Goal: Task Accomplishment & Management: Manage account settings

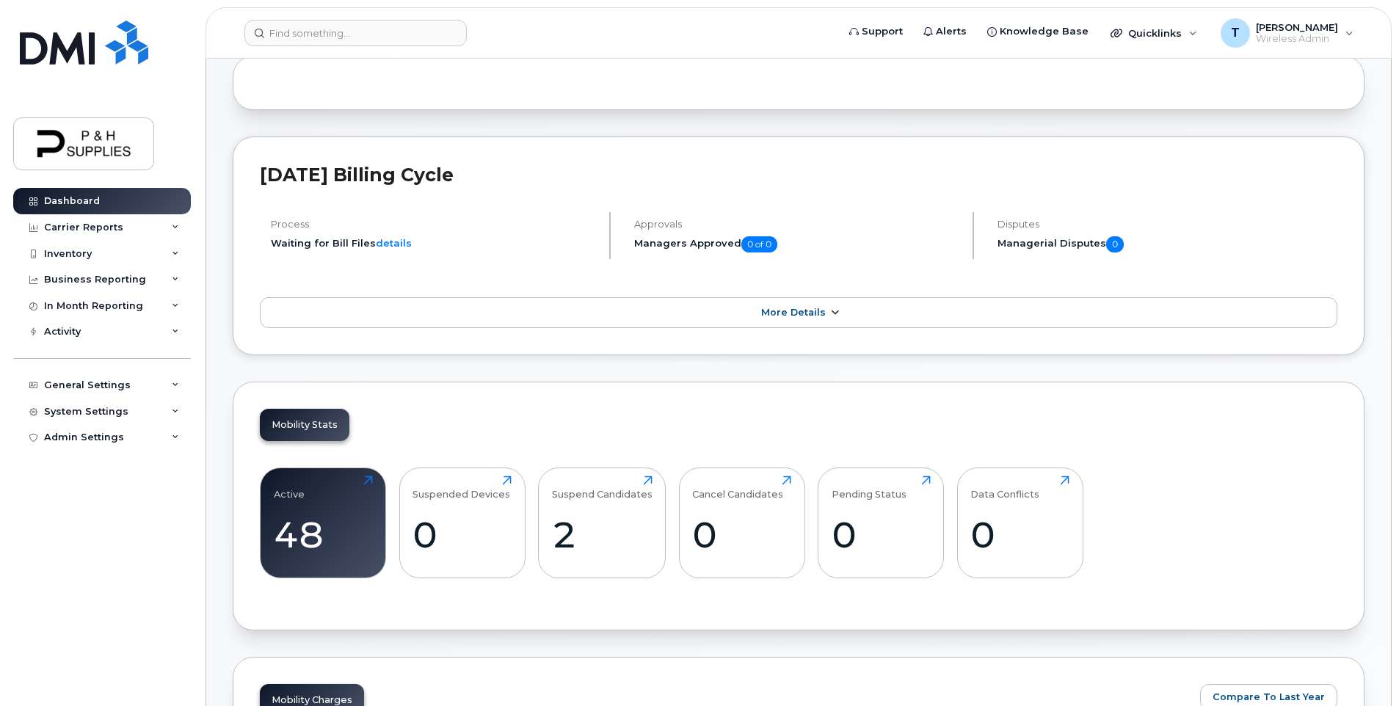
scroll to position [220, 0]
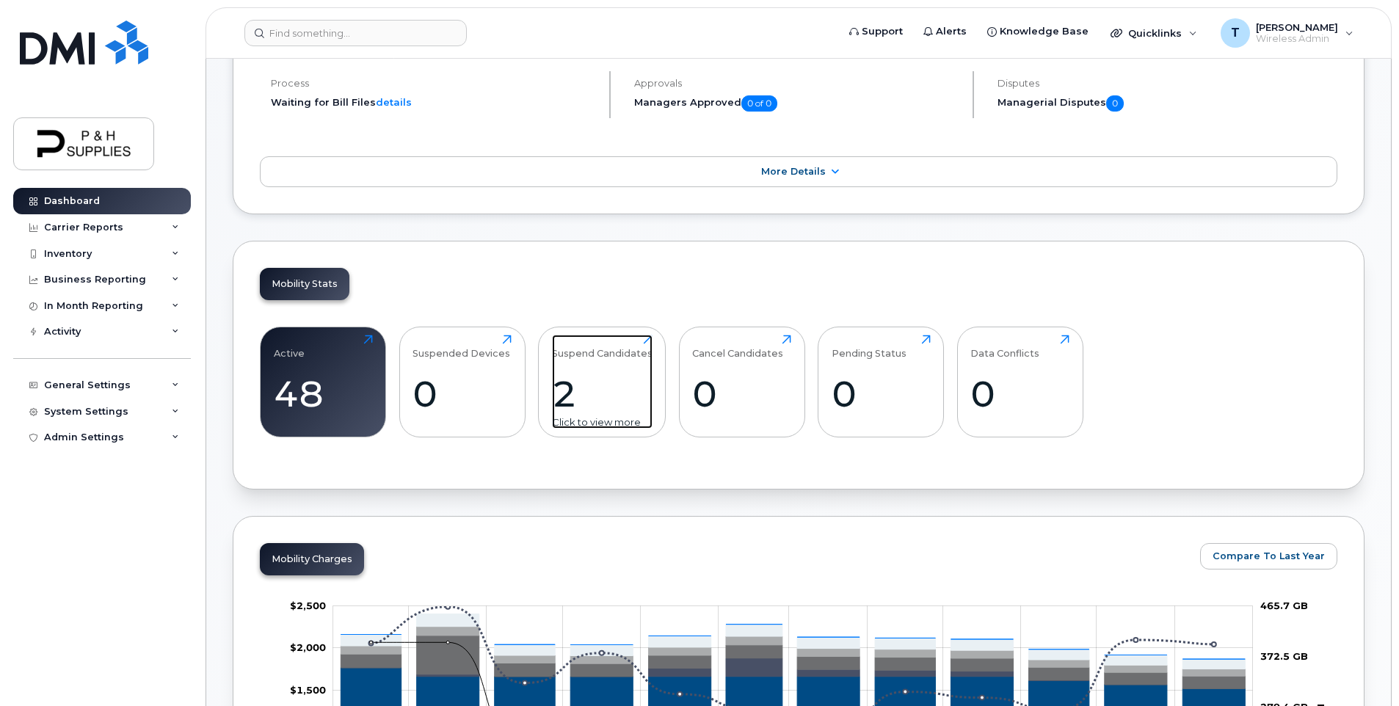
click at [569, 396] on div "2" at bounding box center [602, 393] width 101 height 43
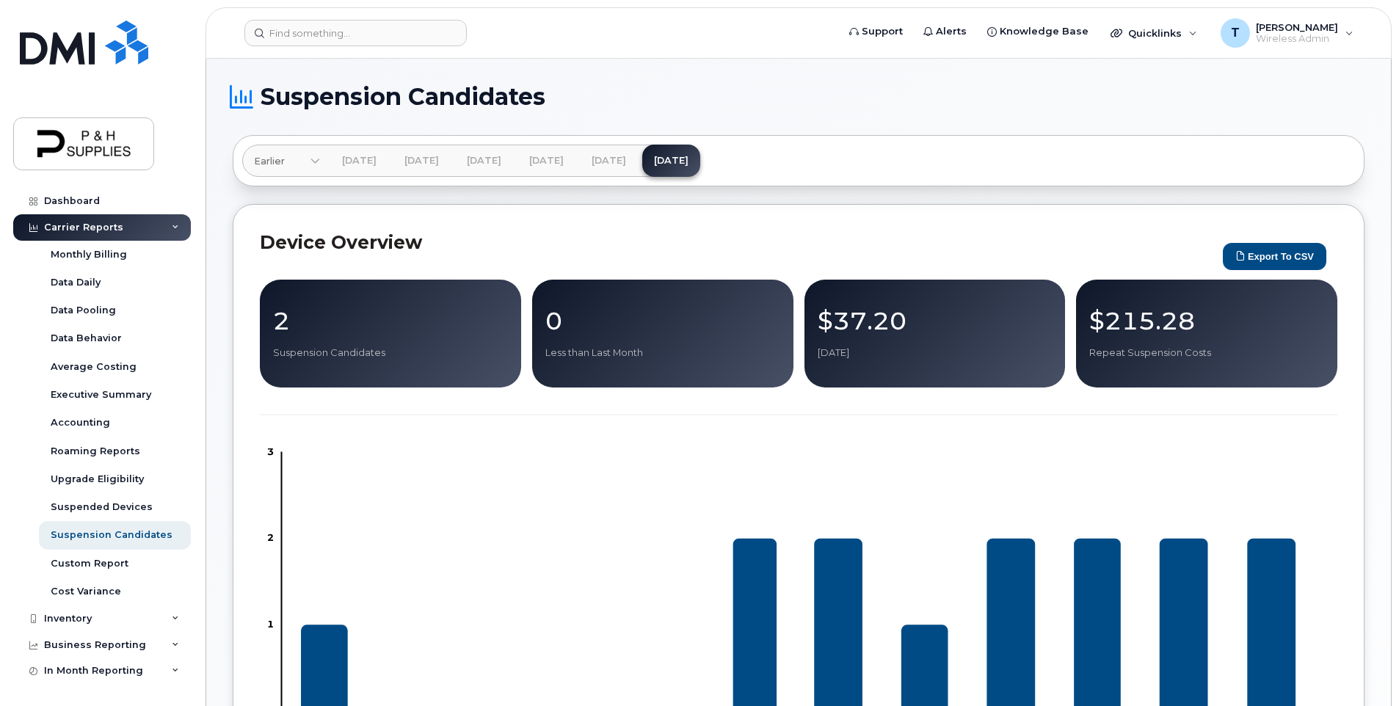
scroll to position [73, 0]
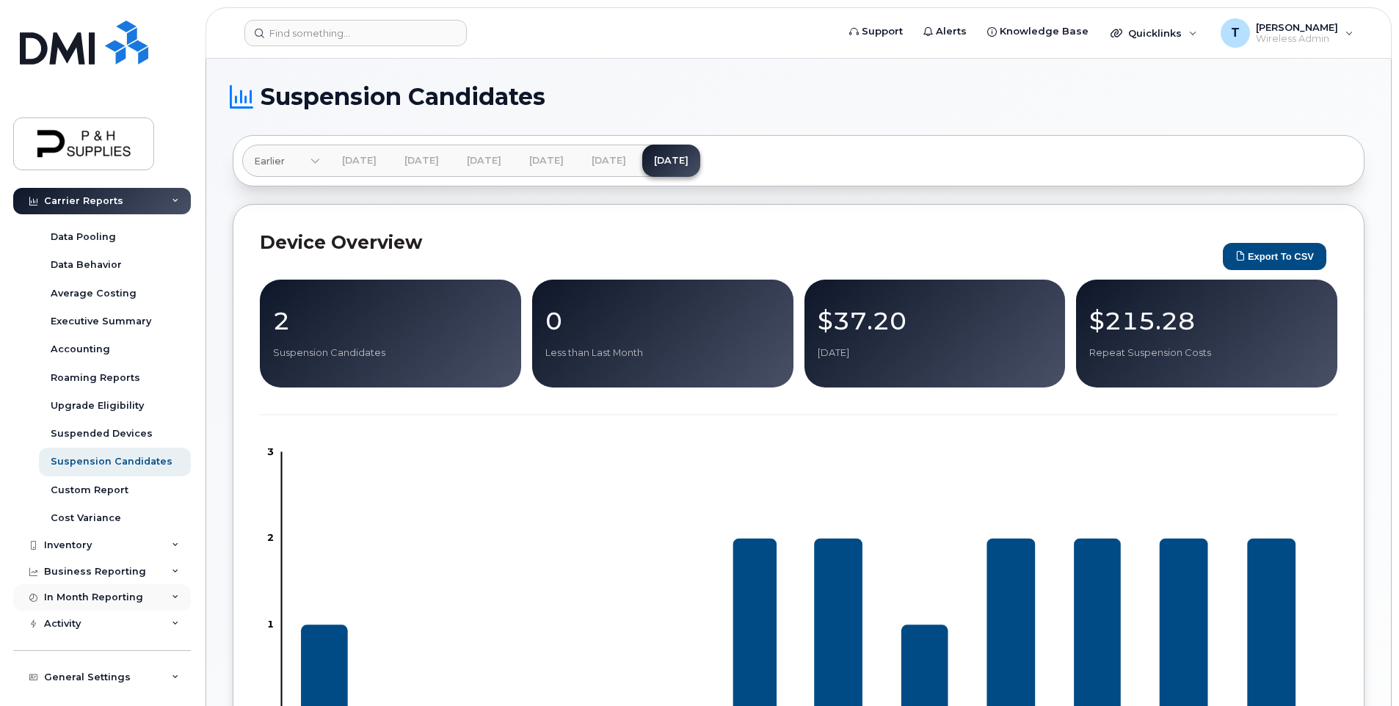
click at [88, 598] on div "In Month Reporting" at bounding box center [93, 598] width 99 height 12
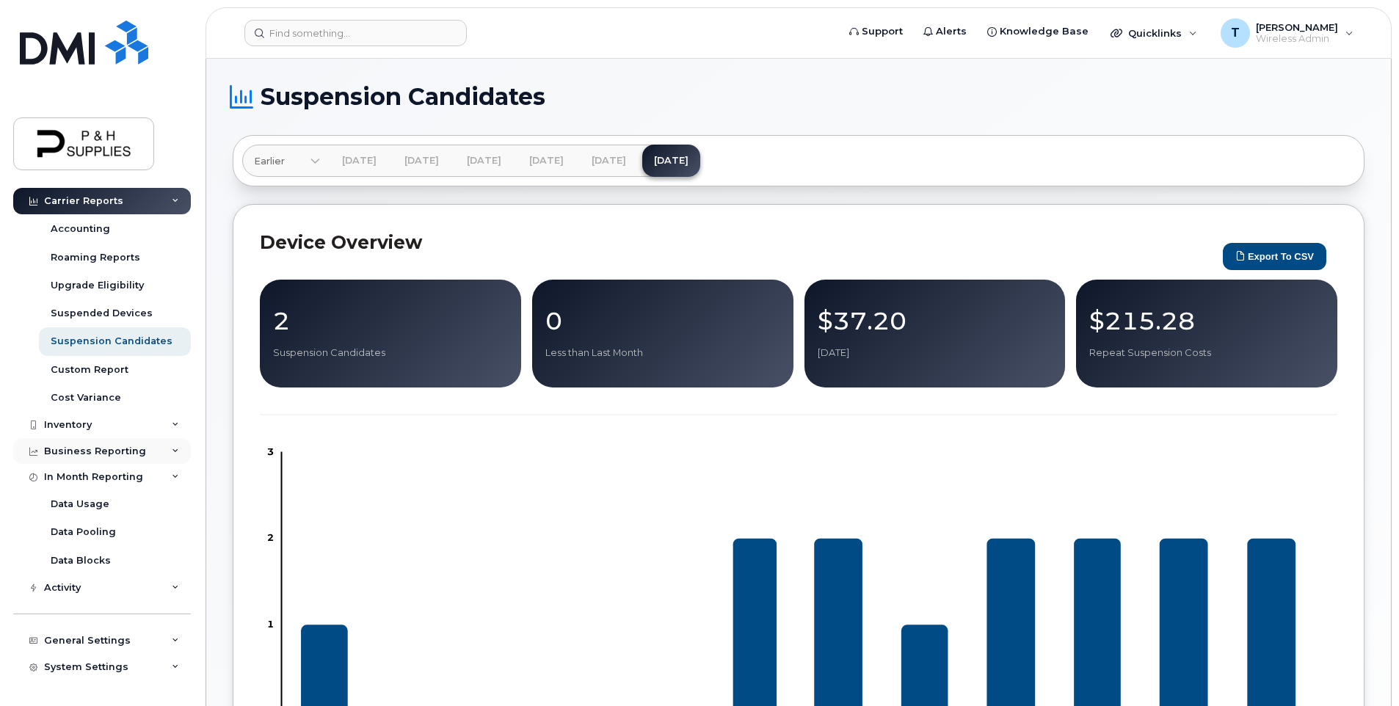
scroll to position [216, 0]
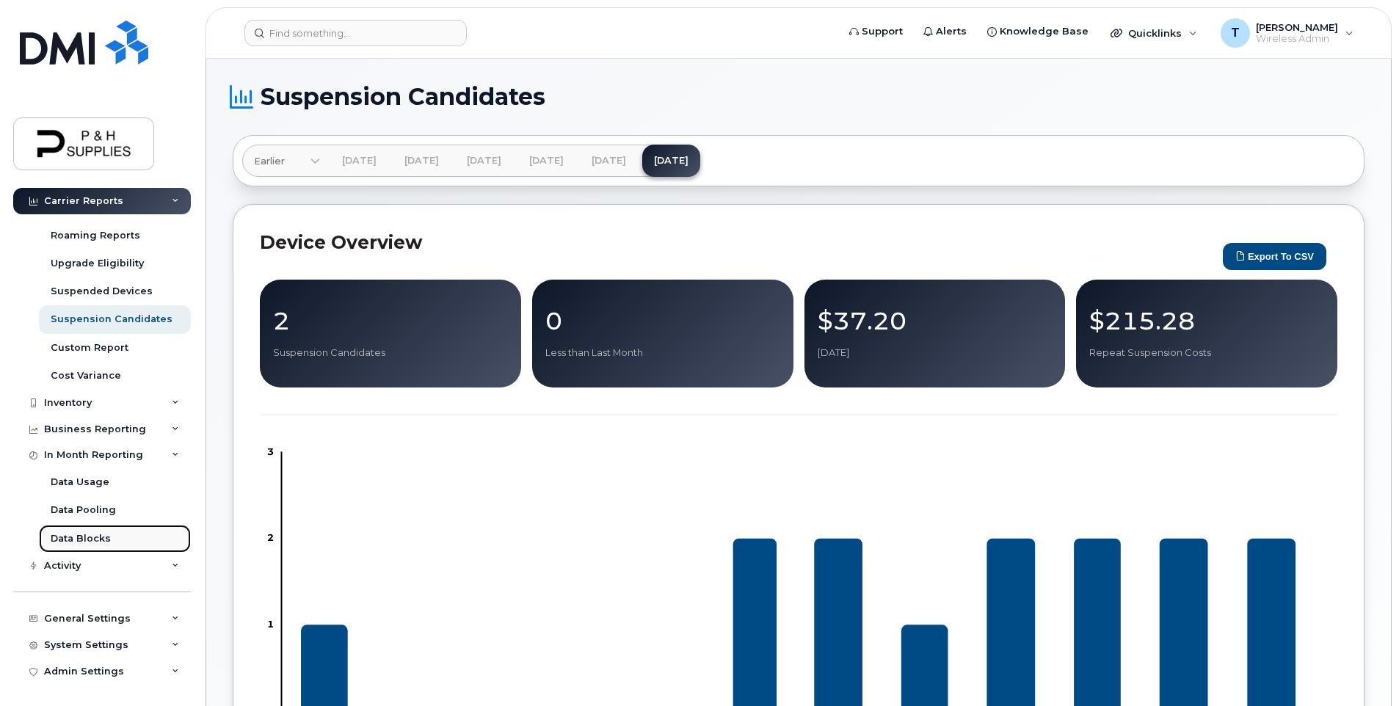
click at [93, 538] on div "Data Blocks" at bounding box center [81, 538] width 60 height 13
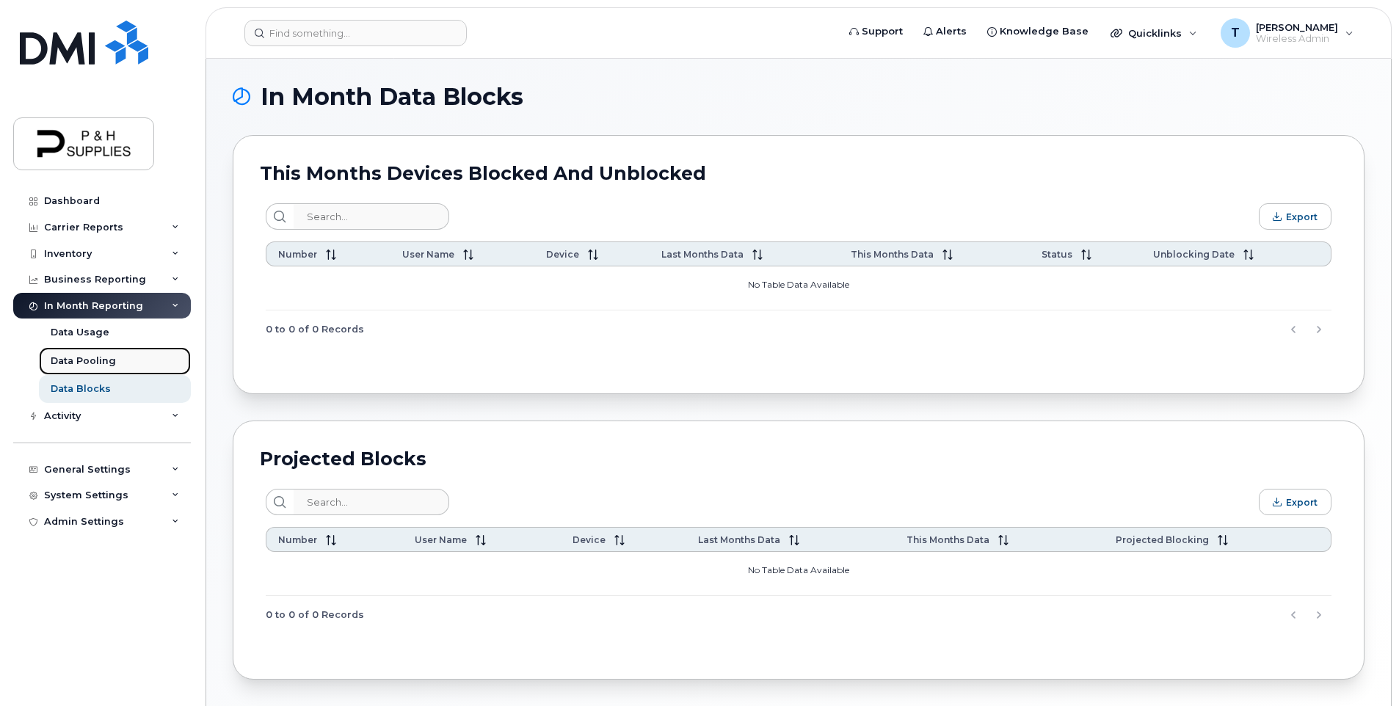
click at [120, 358] on link "Data Pooling" at bounding box center [115, 361] width 152 height 28
click at [108, 336] on link "Data Usage" at bounding box center [115, 333] width 152 height 28
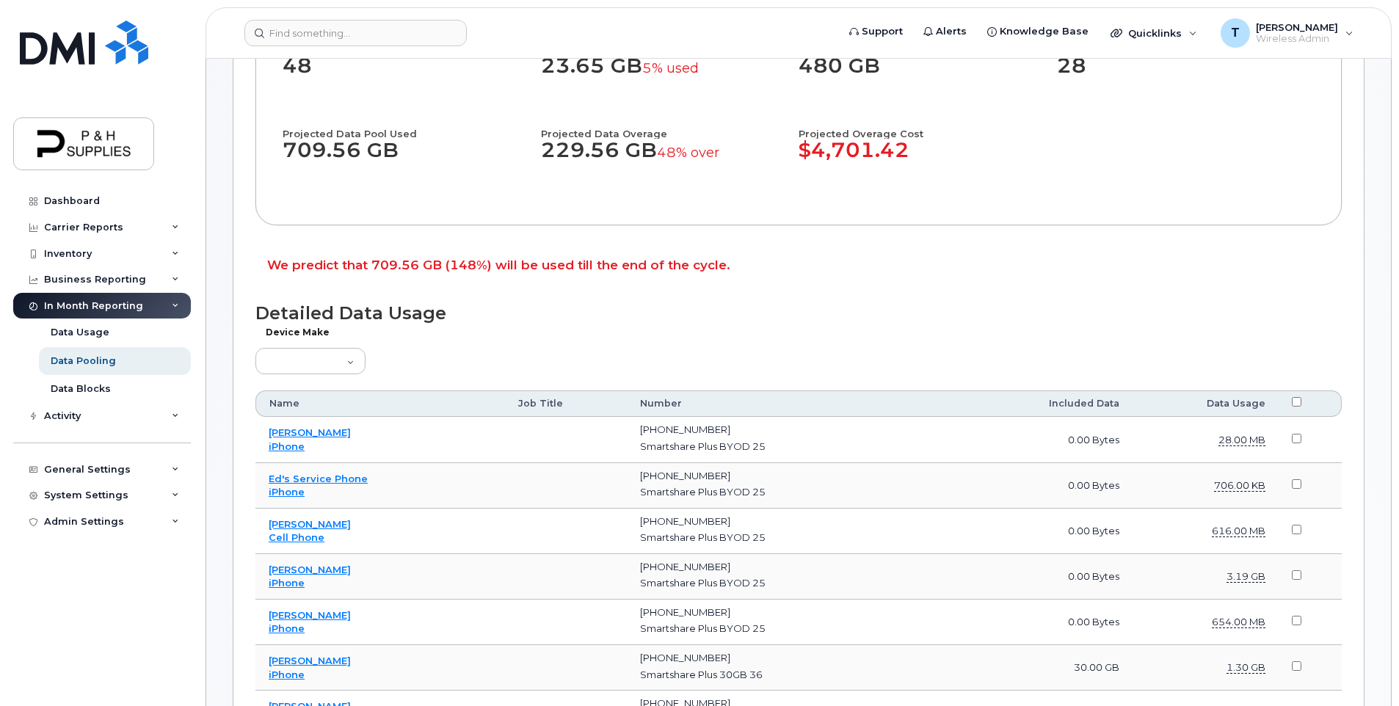
scroll to position [367, 0]
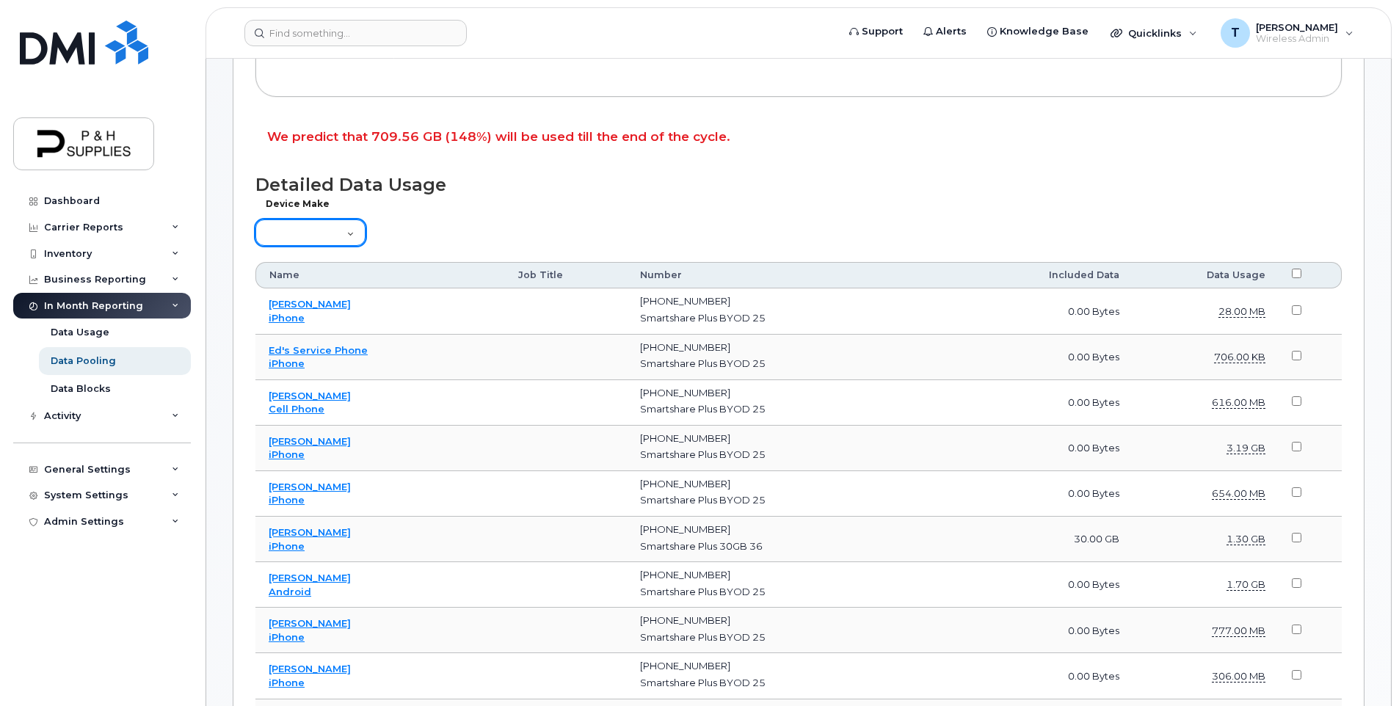
click at [349, 234] on select "Aircard Android Blackberry Cell Phone GPS HUB iPhone Laptop Mike Modem Pager Ta…" at bounding box center [310, 233] width 110 height 26
click at [580, 195] on h1 "Detailed Data Usage" at bounding box center [798, 185] width 1087 height 20
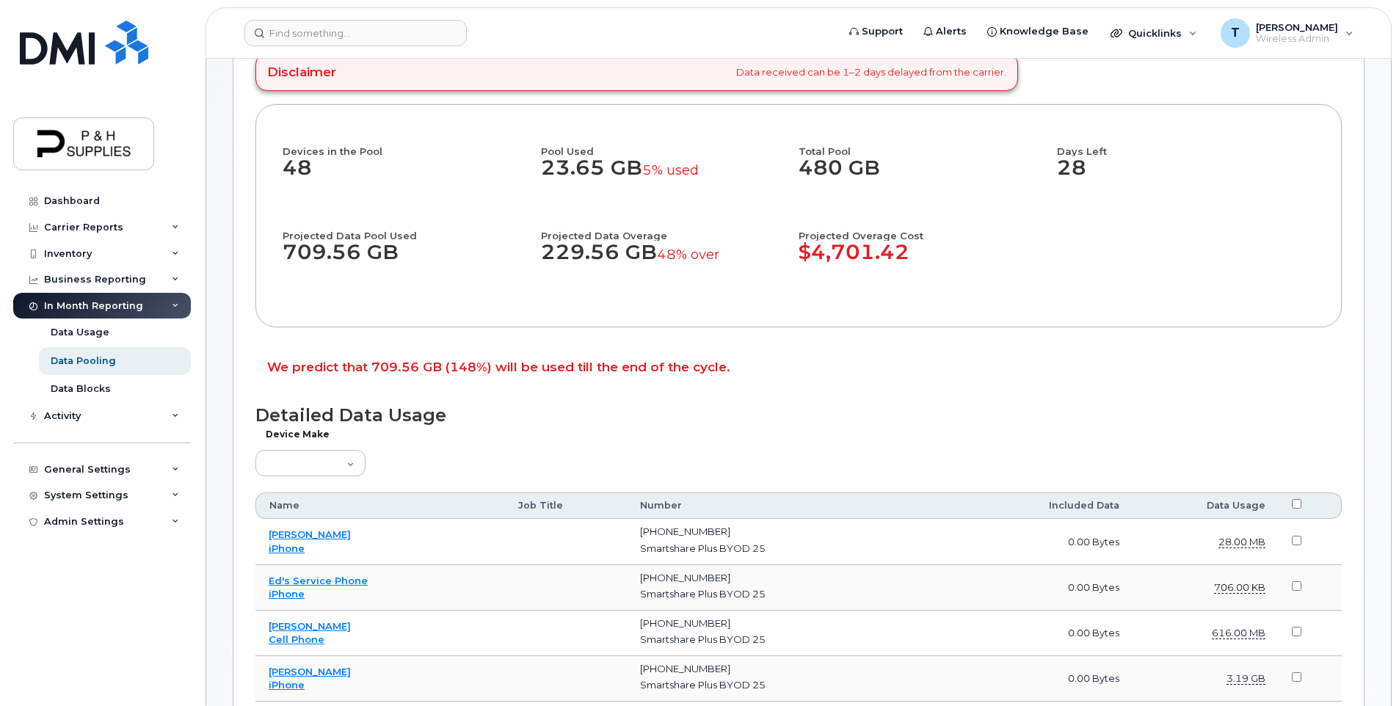
scroll to position [0, 0]
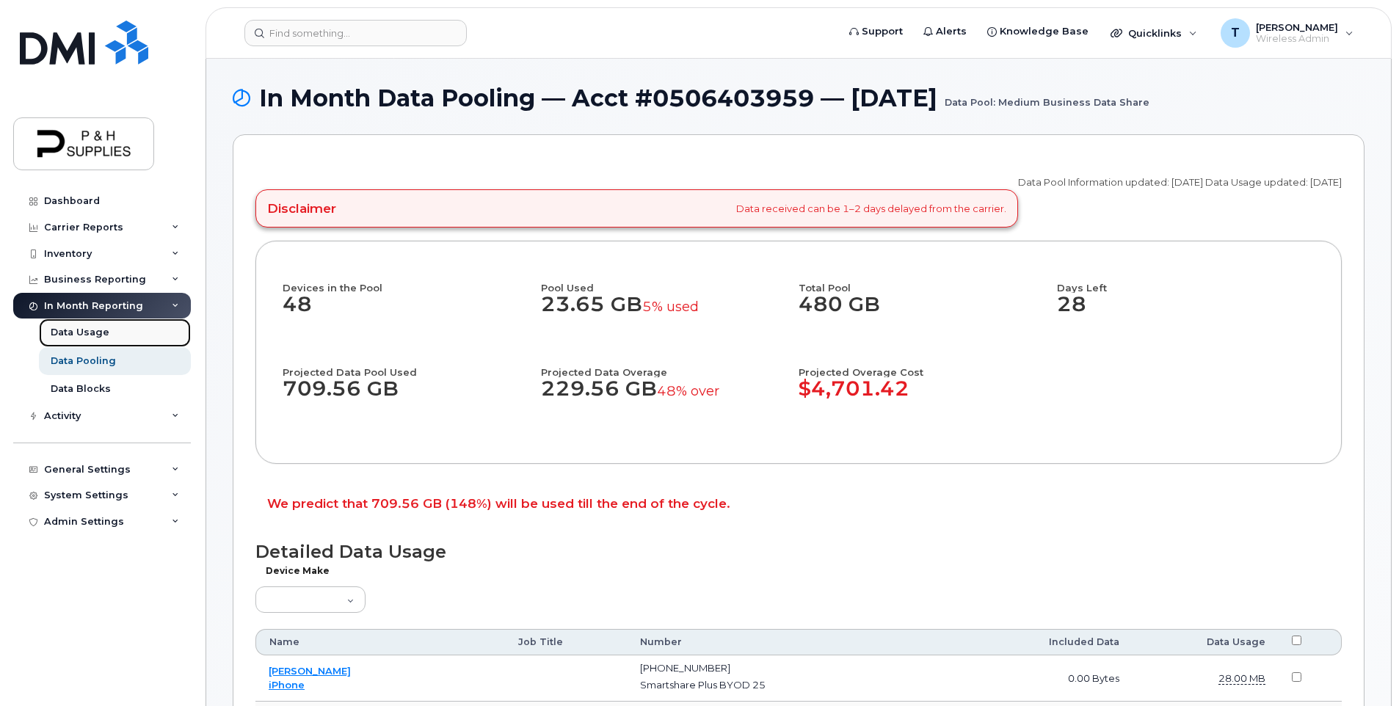
click at [93, 338] on div "Data Usage" at bounding box center [80, 332] width 59 height 13
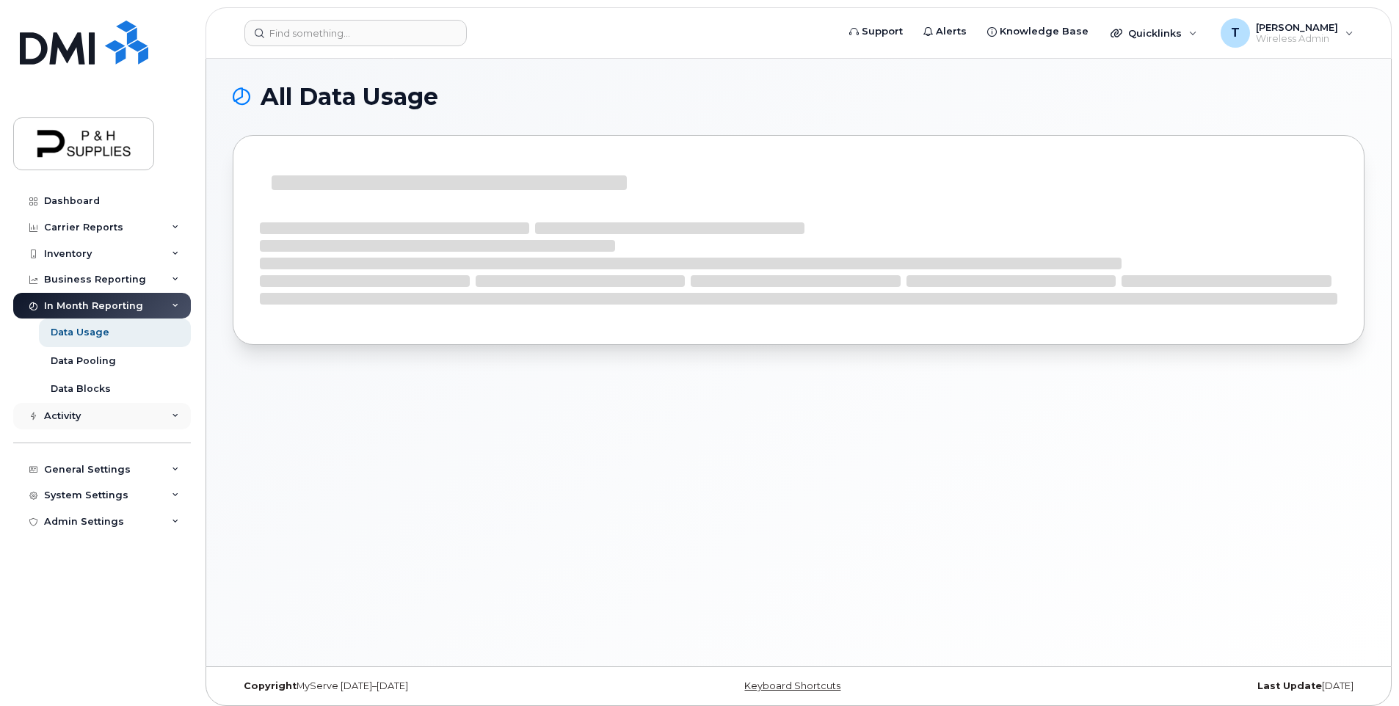
click at [94, 420] on div "Activity" at bounding box center [102, 416] width 178 height 26
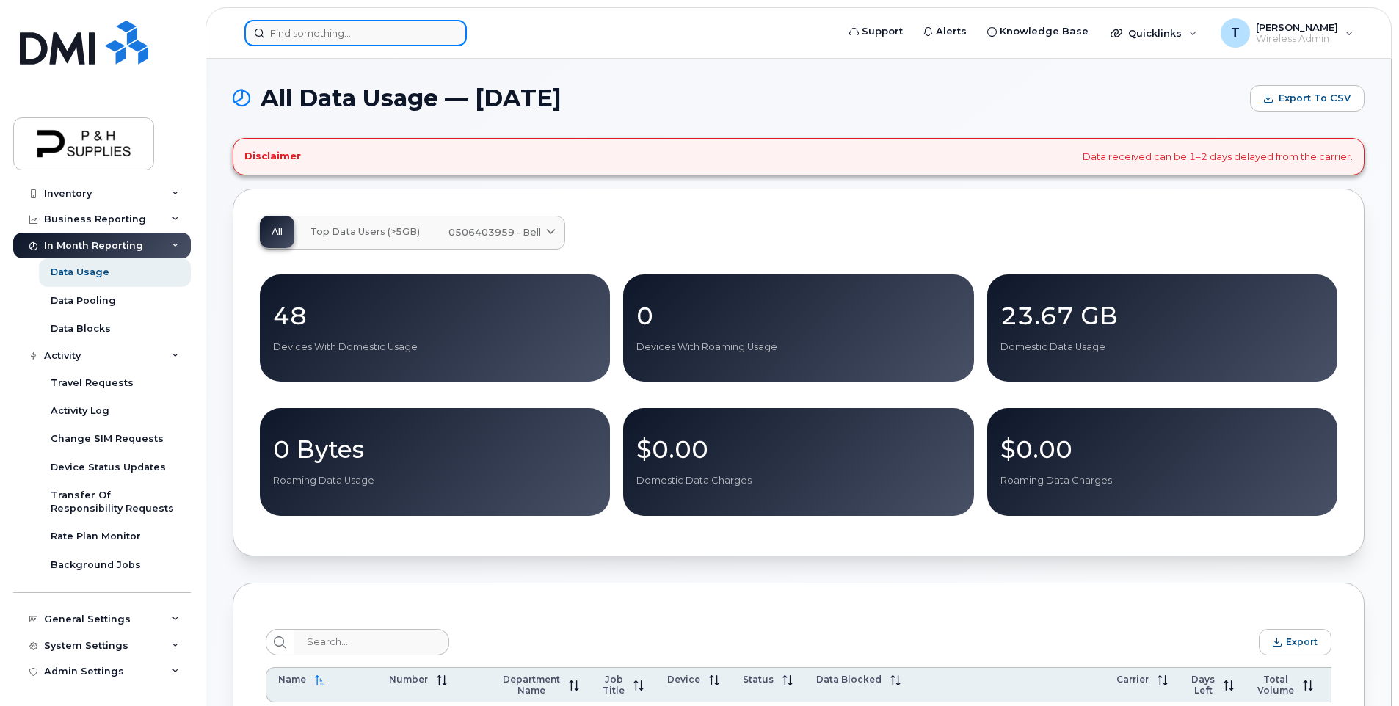
click at [335, 36] on input at bounding box center [355, 33] width 222 height 26
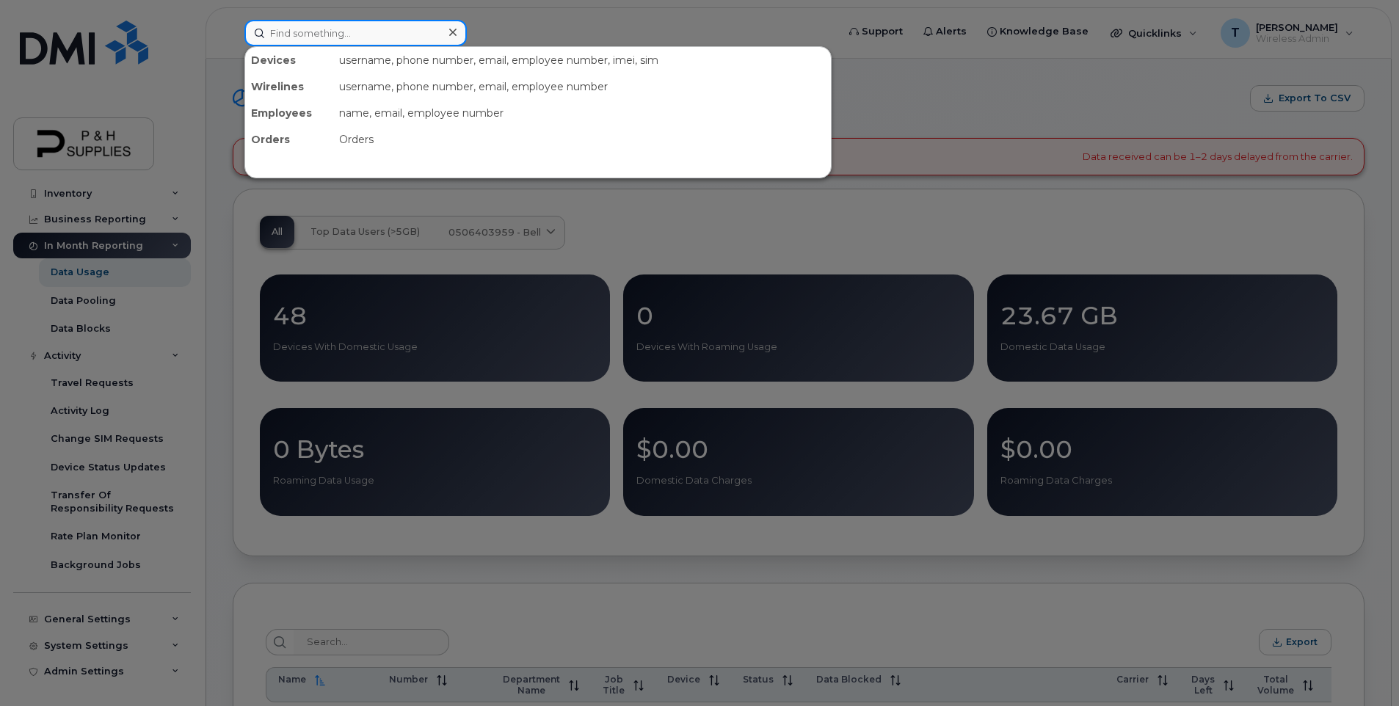
type input "brice"
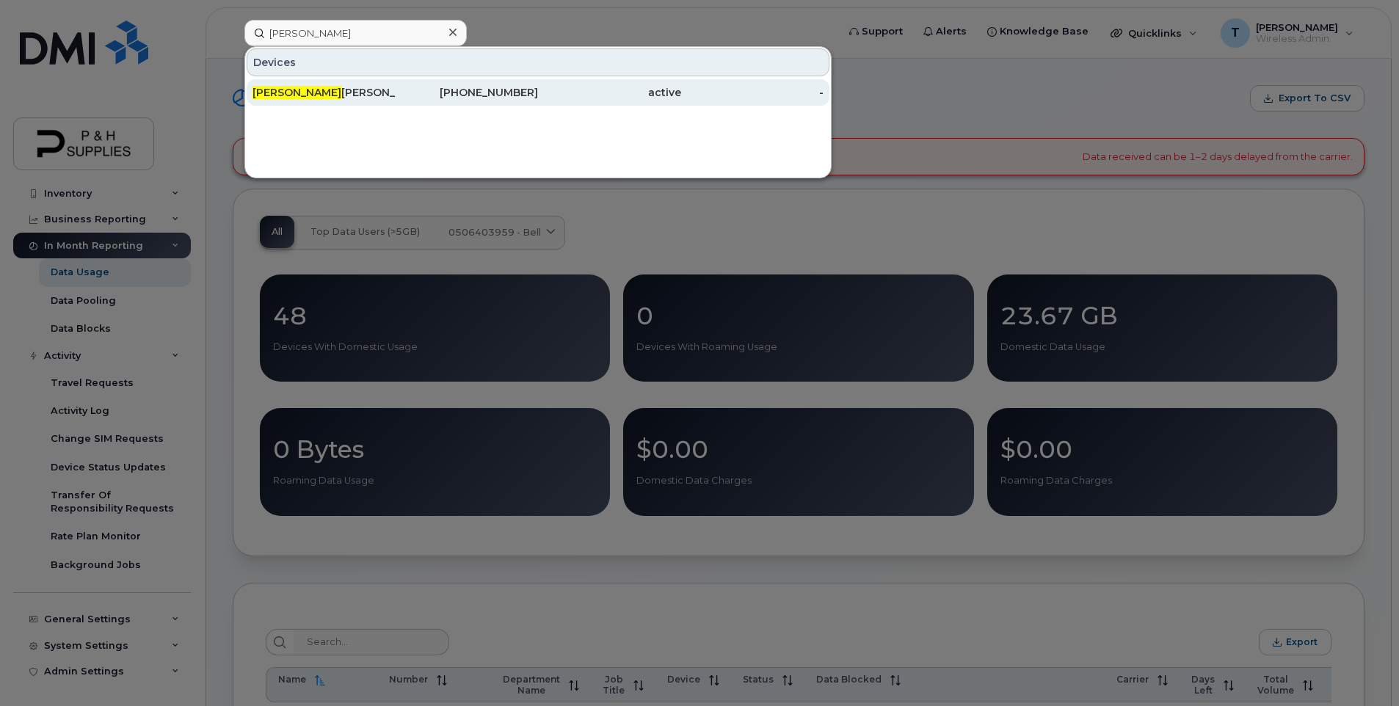
click at [289, 90] on div "Brice Friesen" at bounding box center [324, 92] width 143 height 15
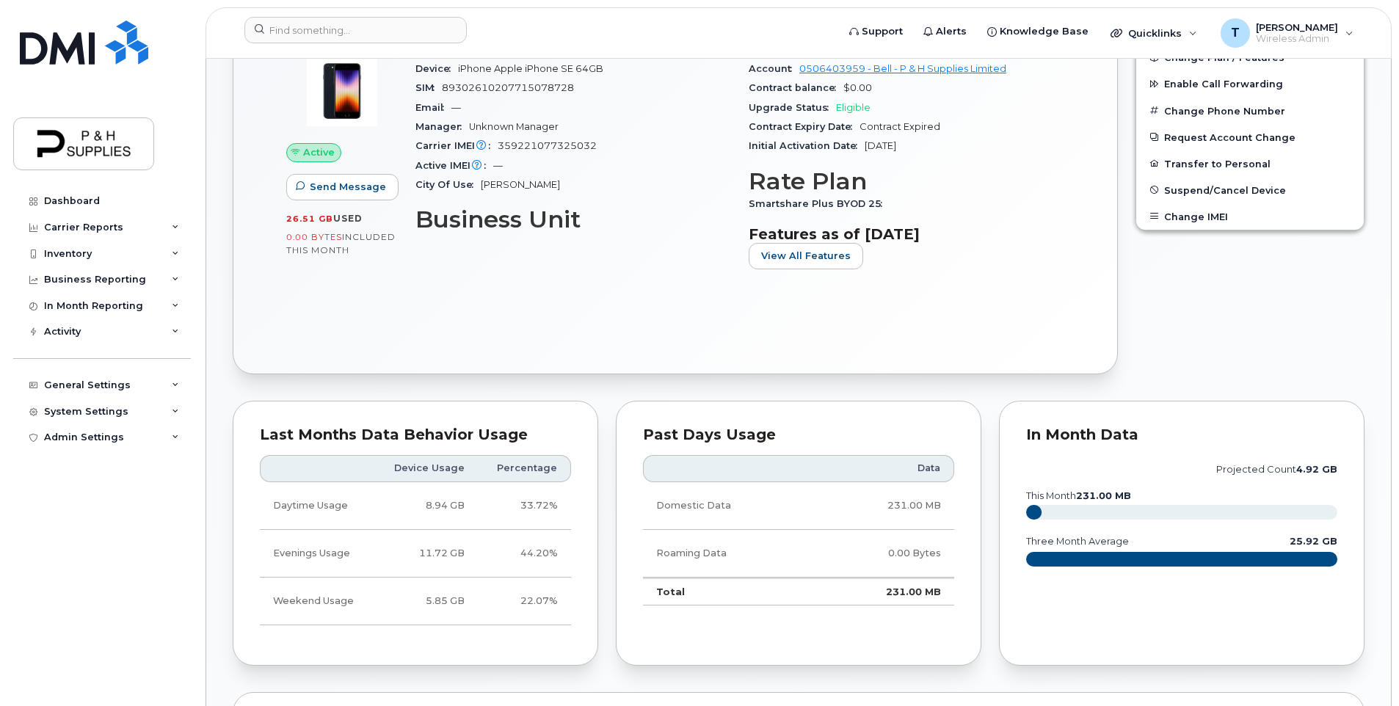
scroll to position [514, 0]
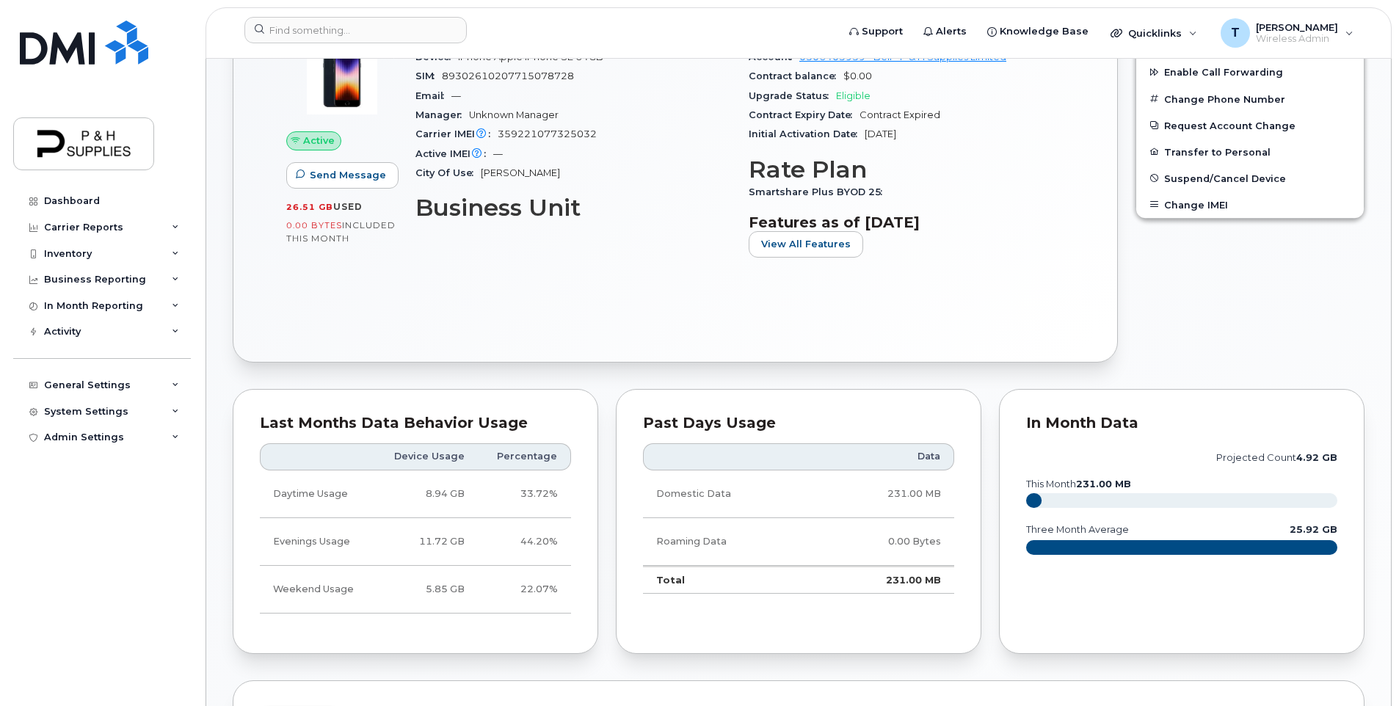
click at [323, 228] on span "0.00 Bytes" at bounding box center [314, 225] width 56 height 10
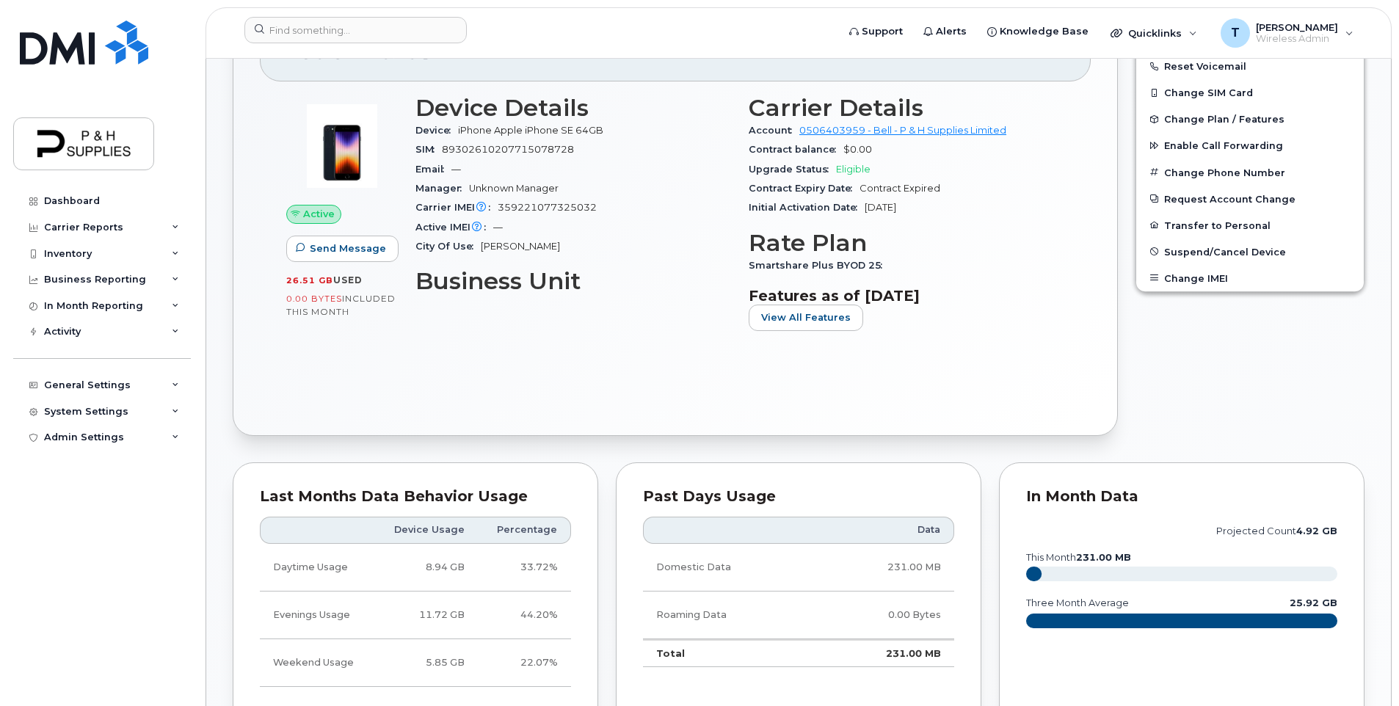
click at [871, 266] on span "Smartshare Plus BYOD 25" at bounding box center [819, 265] width 141 height 11
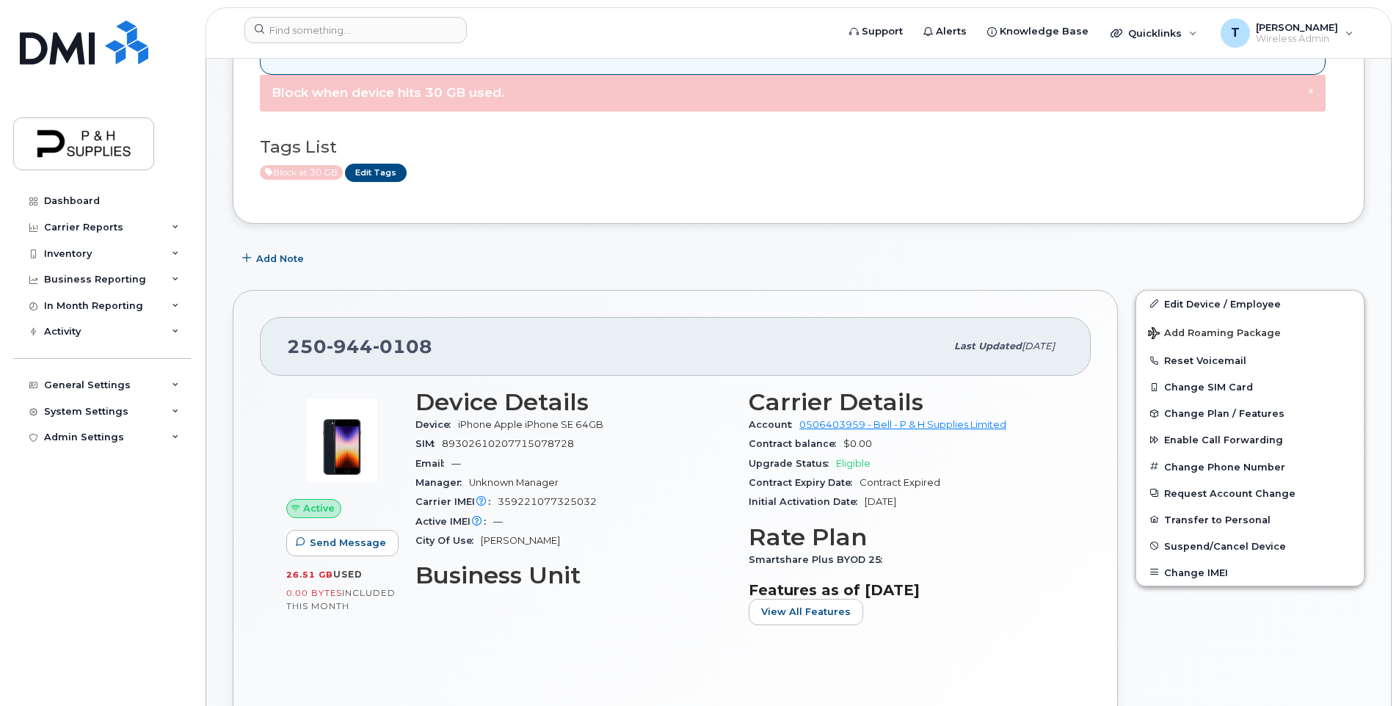
scroll to position [147, 0]
click at [1218, 309] on link "Edit Device / Employee" at bounding box center [1250, 303] width 228 height 26
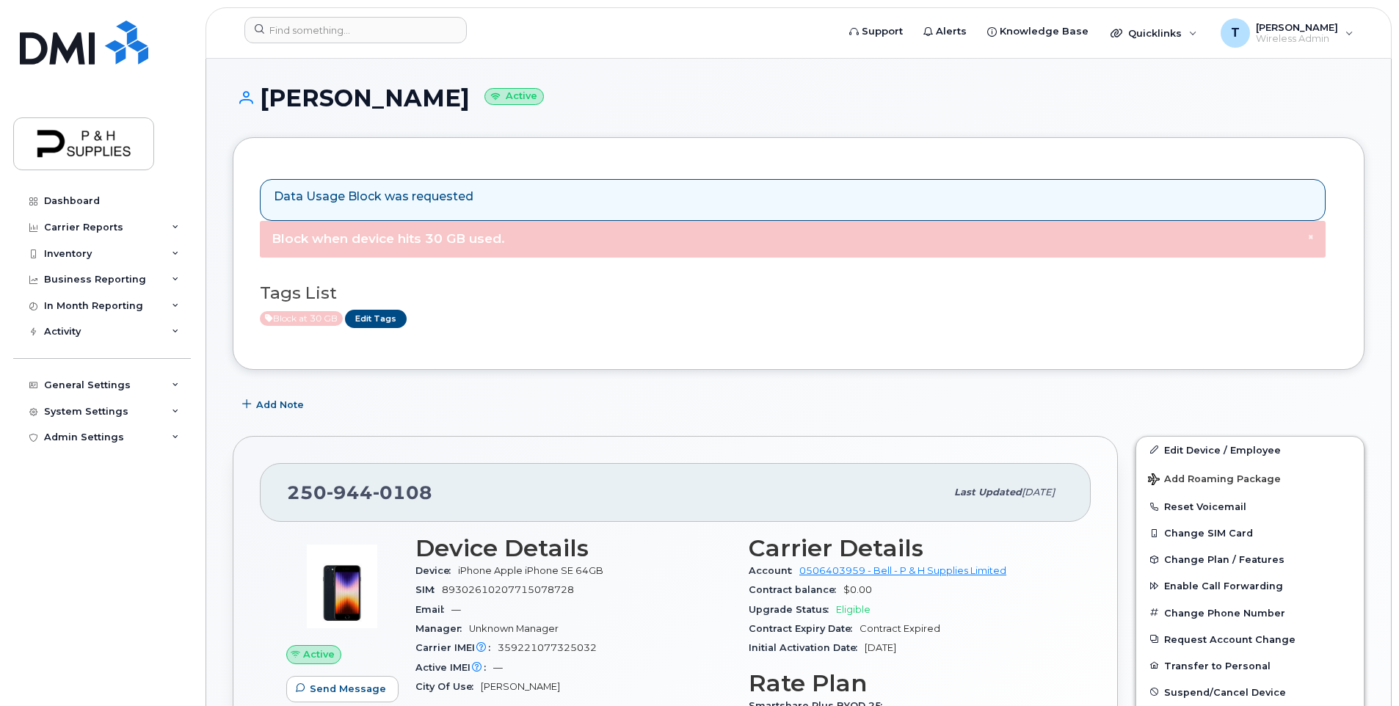
click at [439, 233] on span "Block when device hits 30 GB used." at bounding box center [388, 238] width 233 height 15
click at [435, 196] on p "Data Usage Block was requested" at bounding box center [374, 197] width 200 height 17
click at [449, 231] on span "Block when device hits 30 GB used." at bounding box center [388, 238] width 233 height 15
click at [437, 191] on p "Data Usage Block was requested" at bounding box center [374, 197] width 200 height 17
click at [437, 231] on span "Block when device hits 30 GB used." at bounding box center [388, 238] width 233 height 15
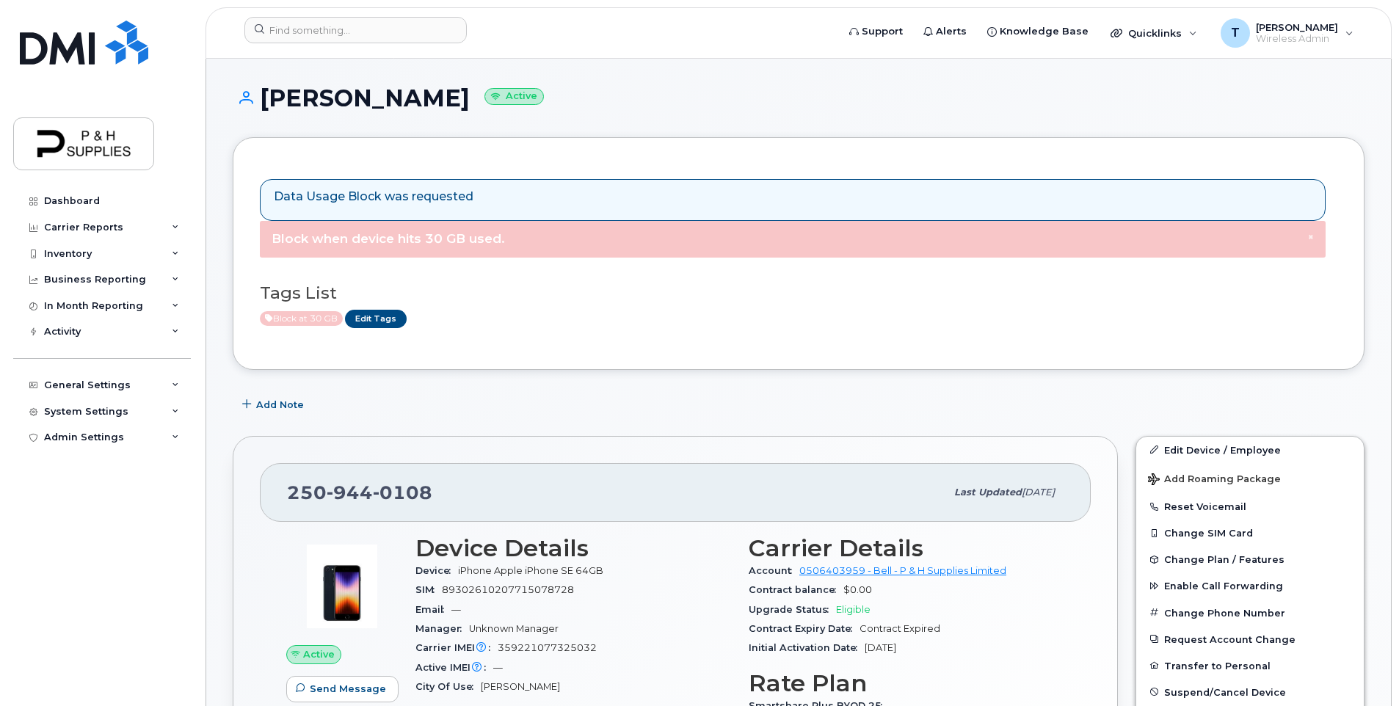
click at [439, 185] on div "Data Usage Block was requested" at bounding box center [793, 200] width 1066 height 42
click at [586, 315] on div "Block at 30 GB Edit Tags" at bounding box center [793, 319] width 1066 height 18
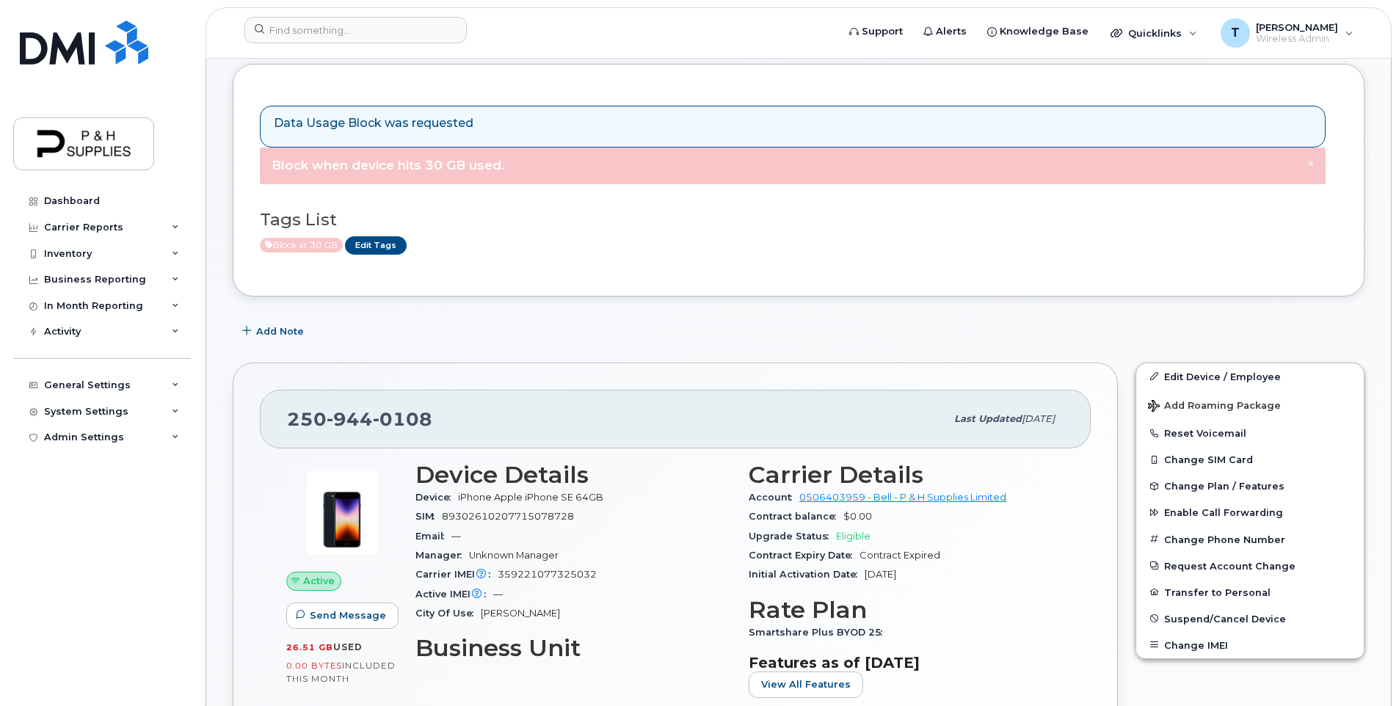
scroll to position [220, 0]
